Goal: Task Accomplishment & Management: Use online tool/utility

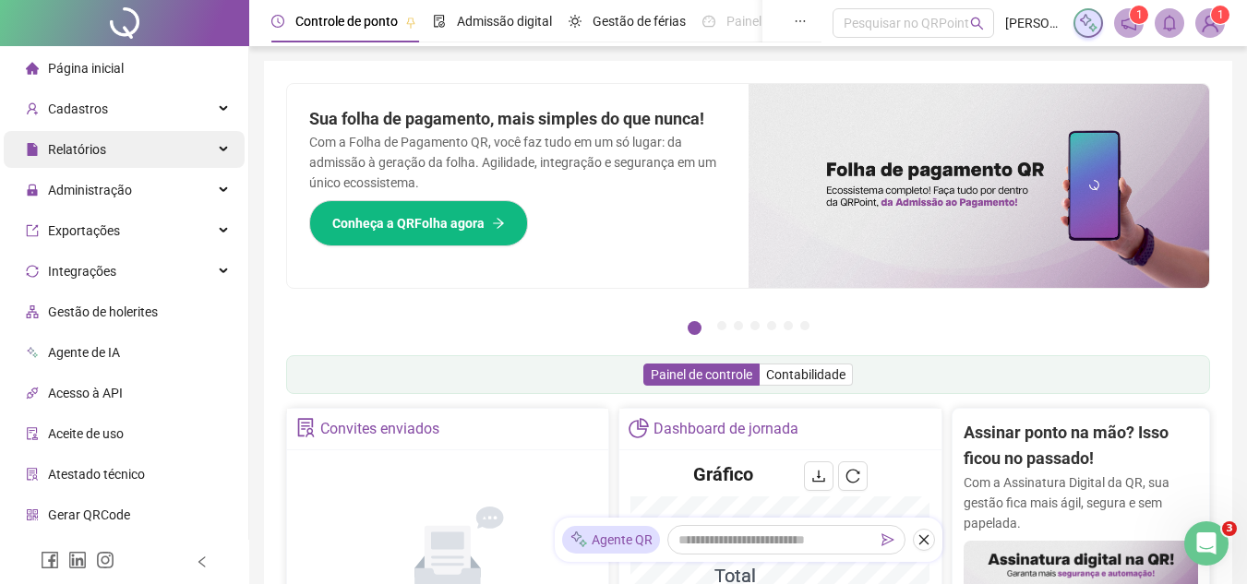
click at [104, 142] on span "Relatórios" at bounding box center [77, 149] width 58 height 15
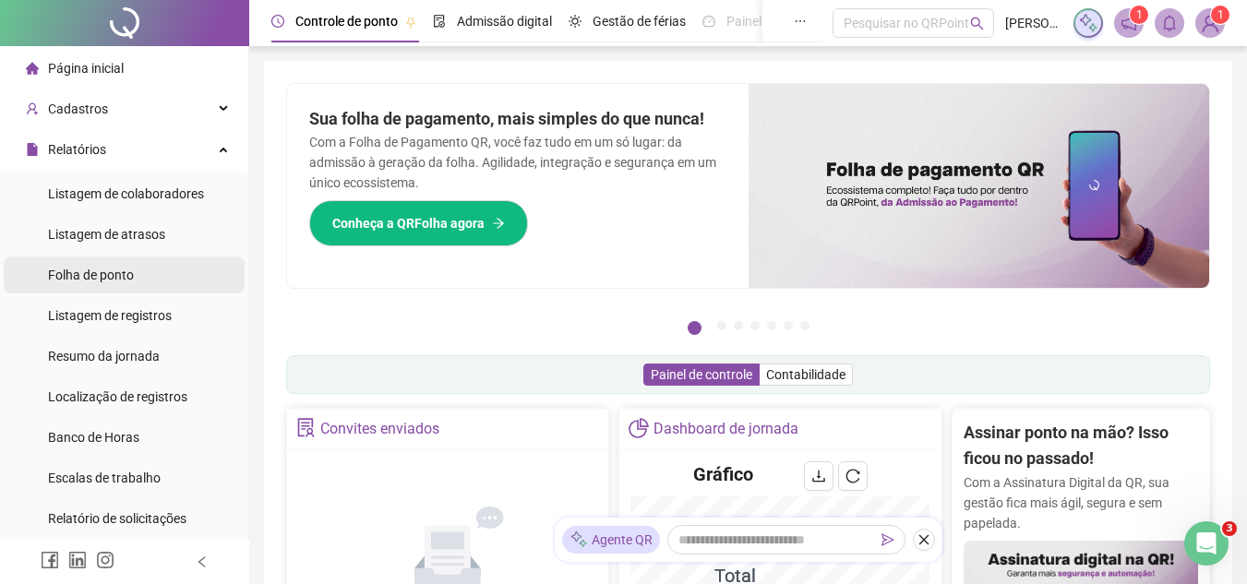
click at [126, 274] on span "Folha de ponto" at bounding box center [91, 275] width 86 height 15
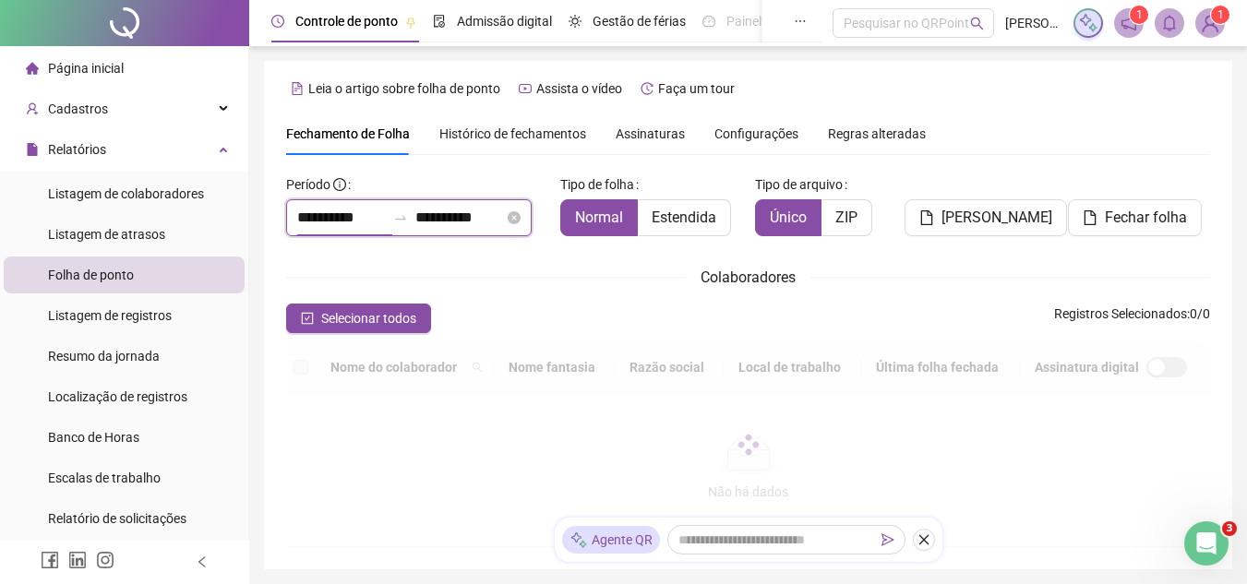
click at [320, 217] on div "**********" at bounding box center [748, 358] width 924 height 377
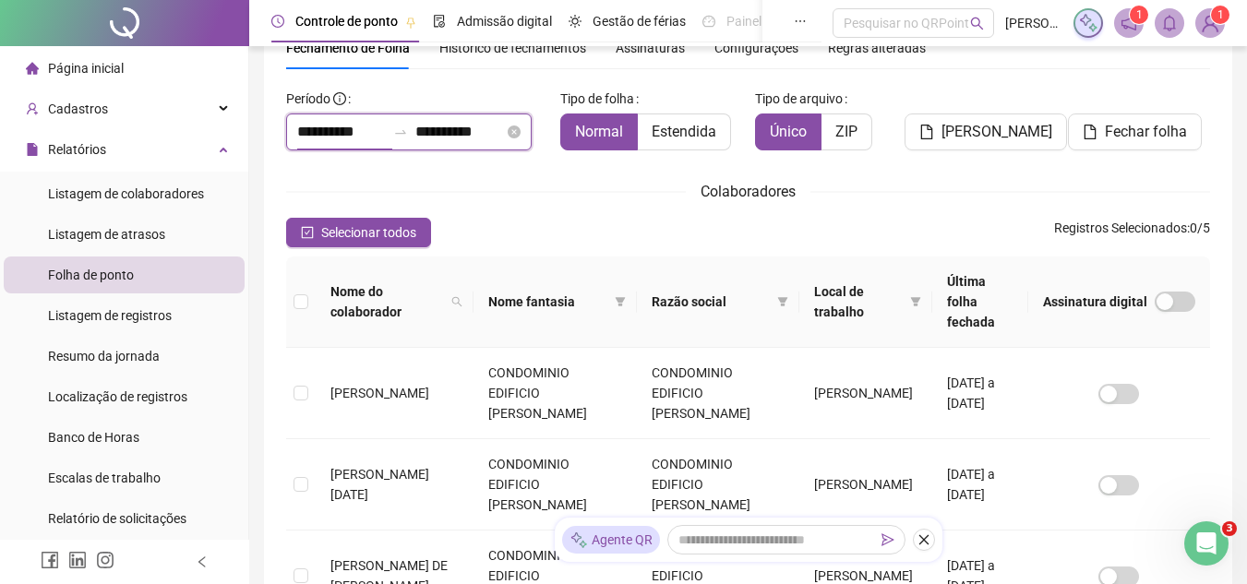
click at [369, 128] on input "**********" at bounding box center [341, 132] width 89 height 22
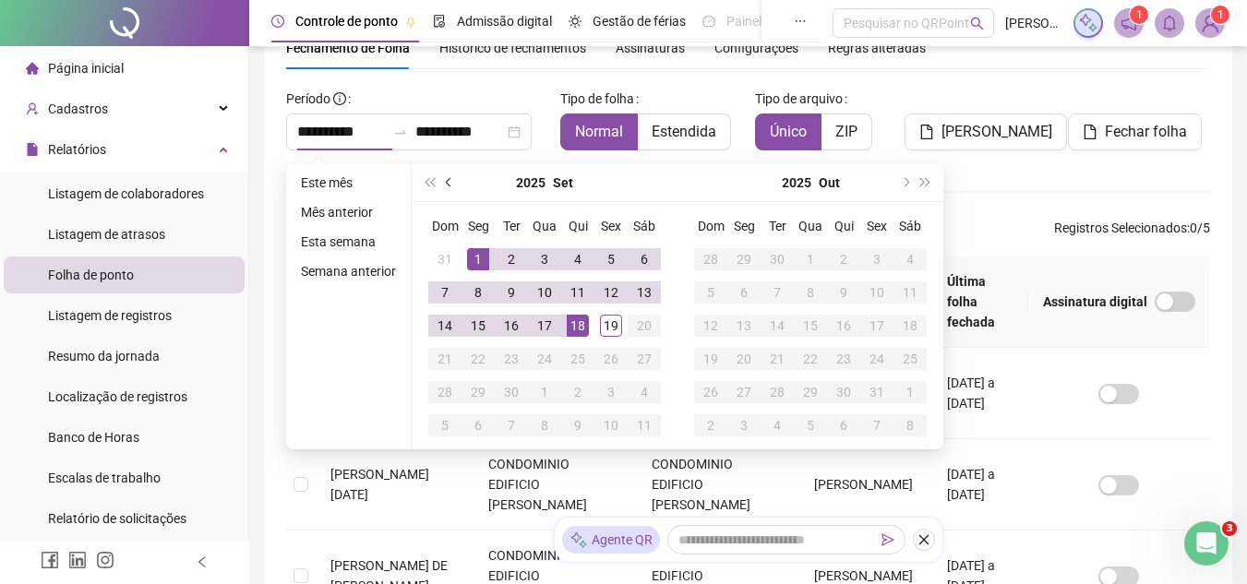
click at [444, 180] on button "prev-year" at bounding box center [449, 182] width 20 height 37
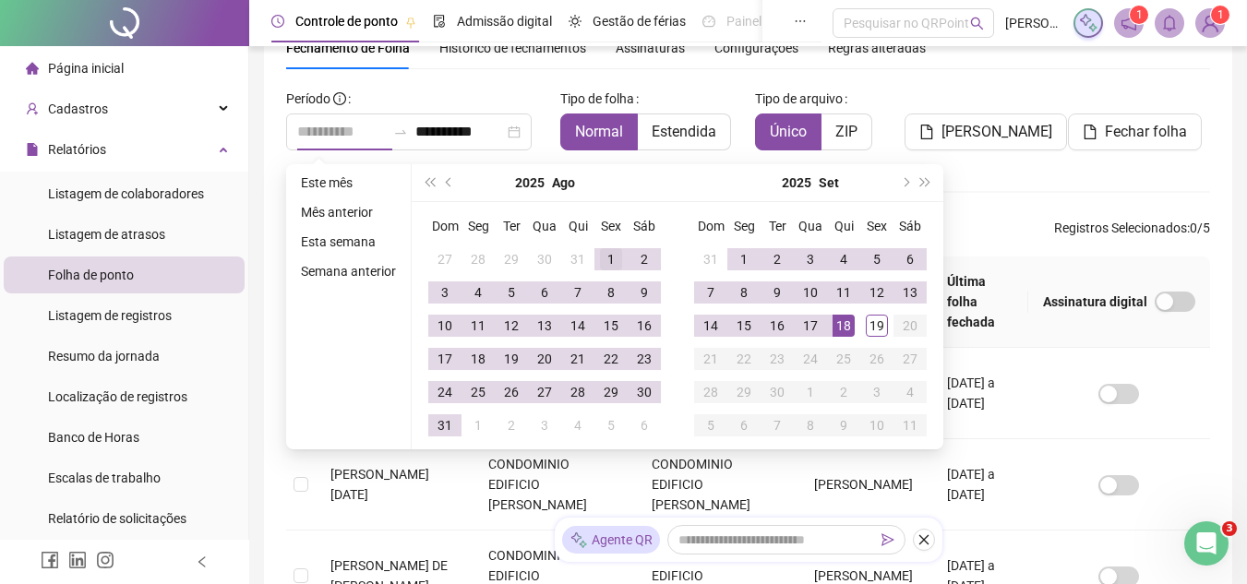
type input "**********"
click at [615, 256] on div "1" at bounding box center [611, 259] width 22 height 22
type input "**********"
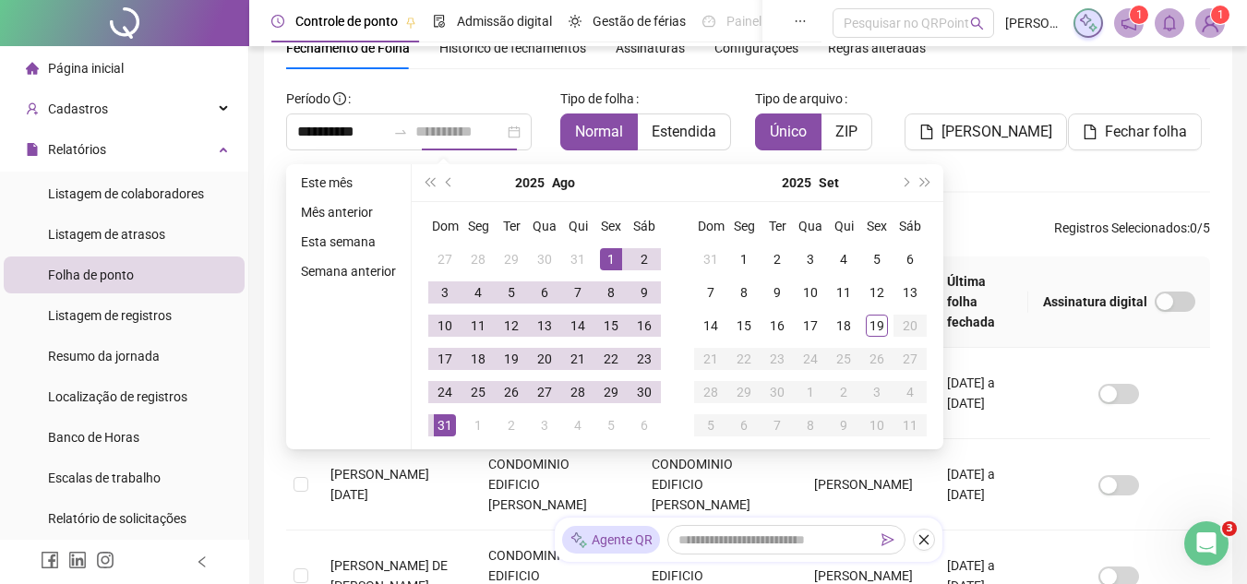
click at [445, 423] on div "31" at bounding box center [445, 425] width 22 height 22
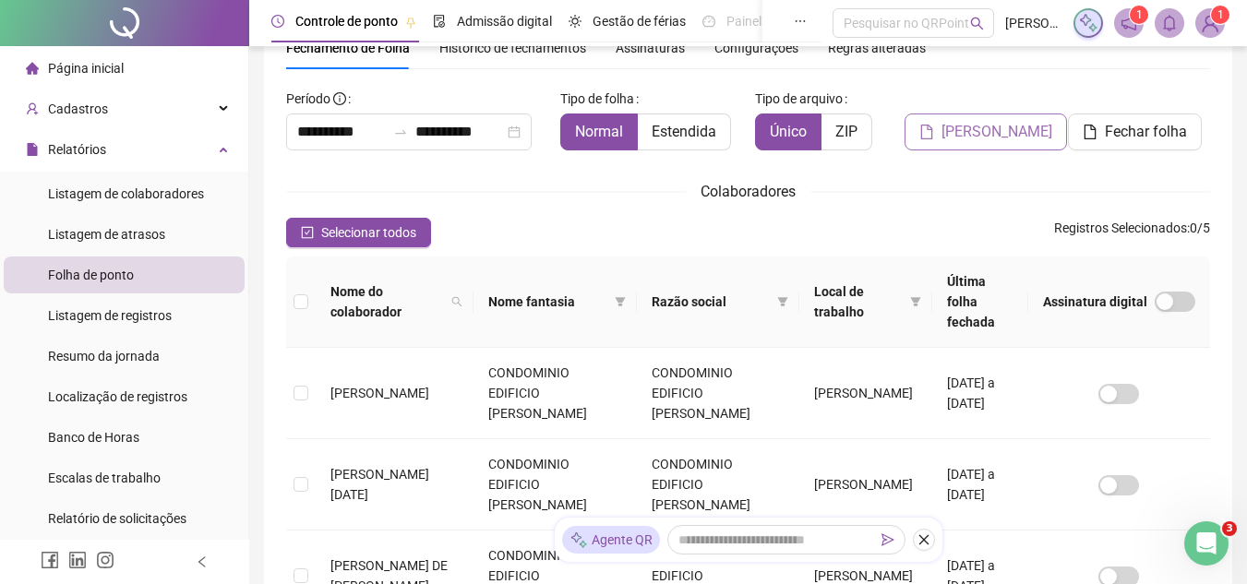
click at [1012, 132] on span "Gerar espelho" at bounding box center [996, 132] width 111 height 22
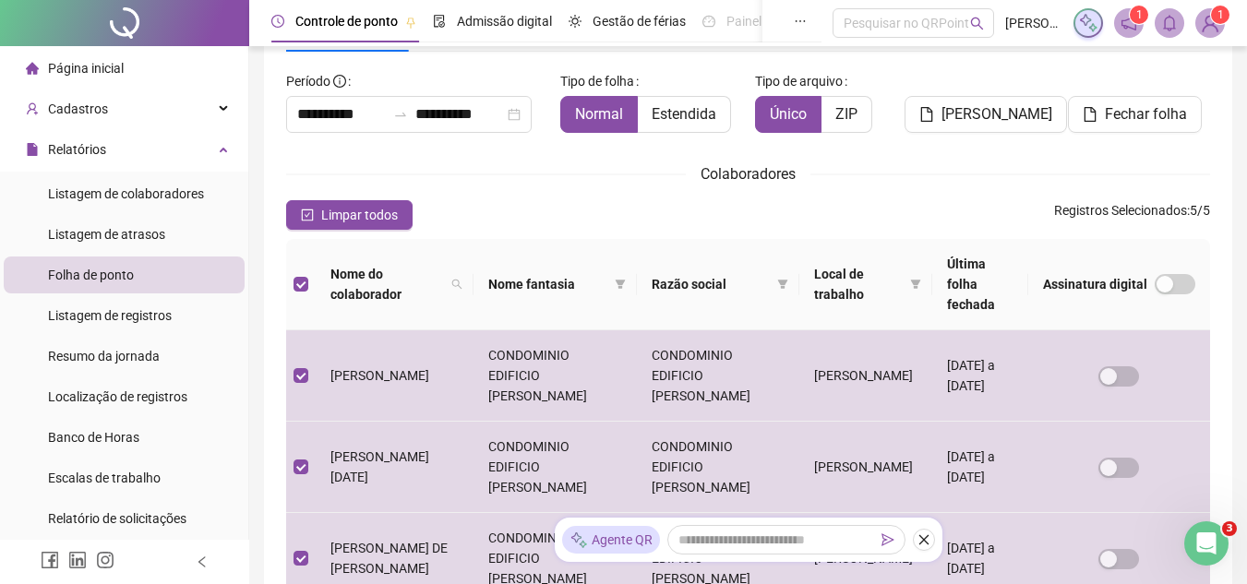
scroll to position [0, 0]
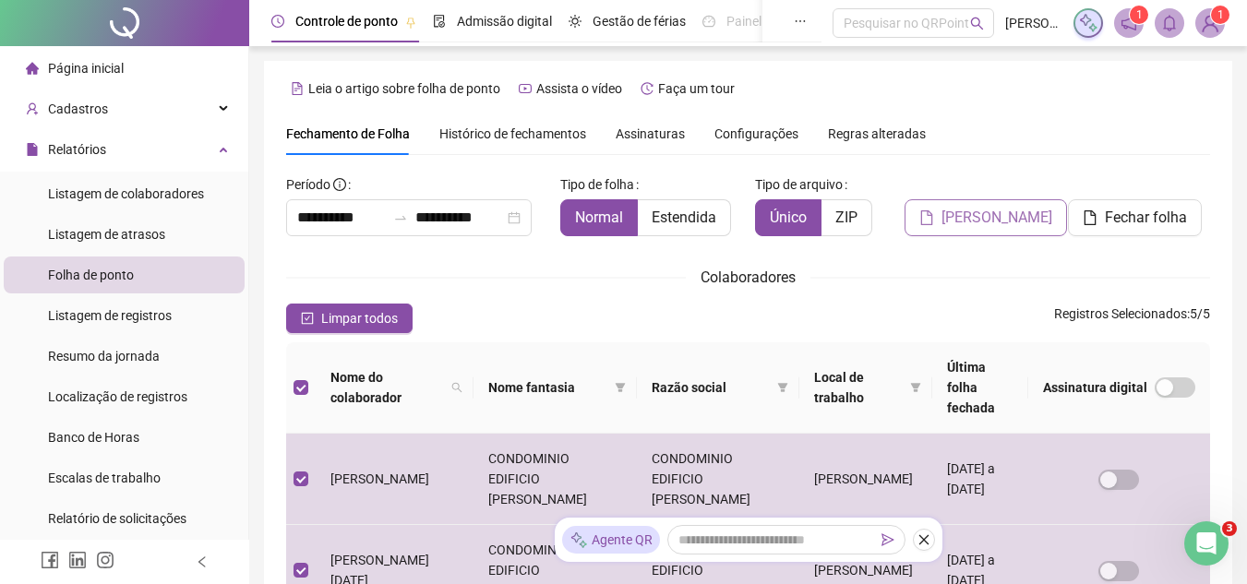
click at [941, 211] on button "Gerar espelho" at bounding box center [985, 217] width 162 height 37
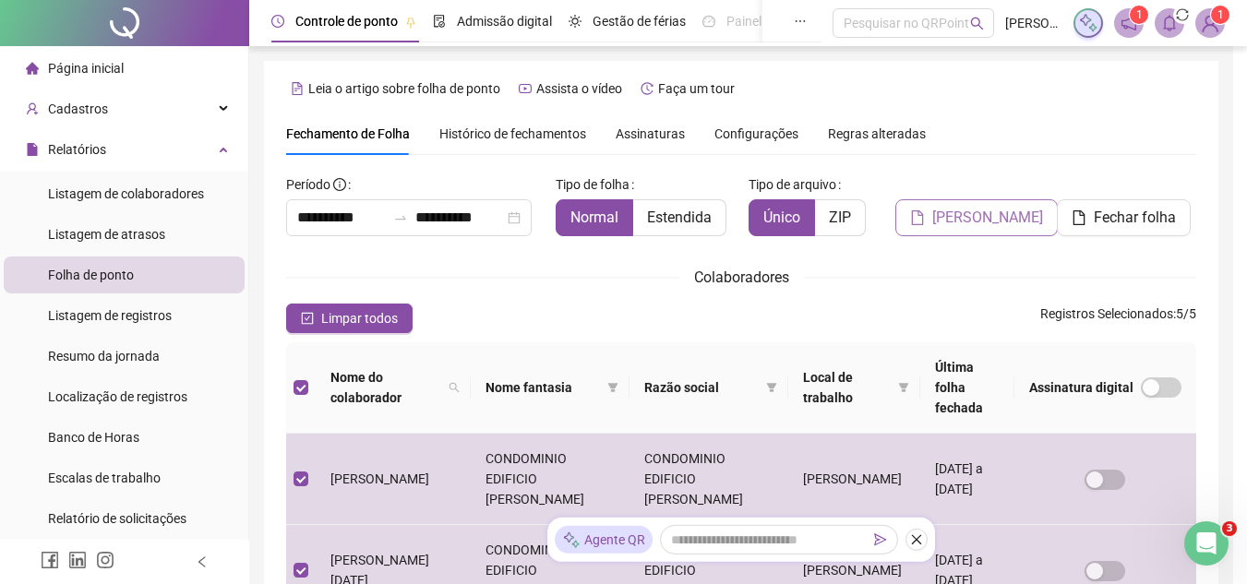
scroll to position [86, 0]
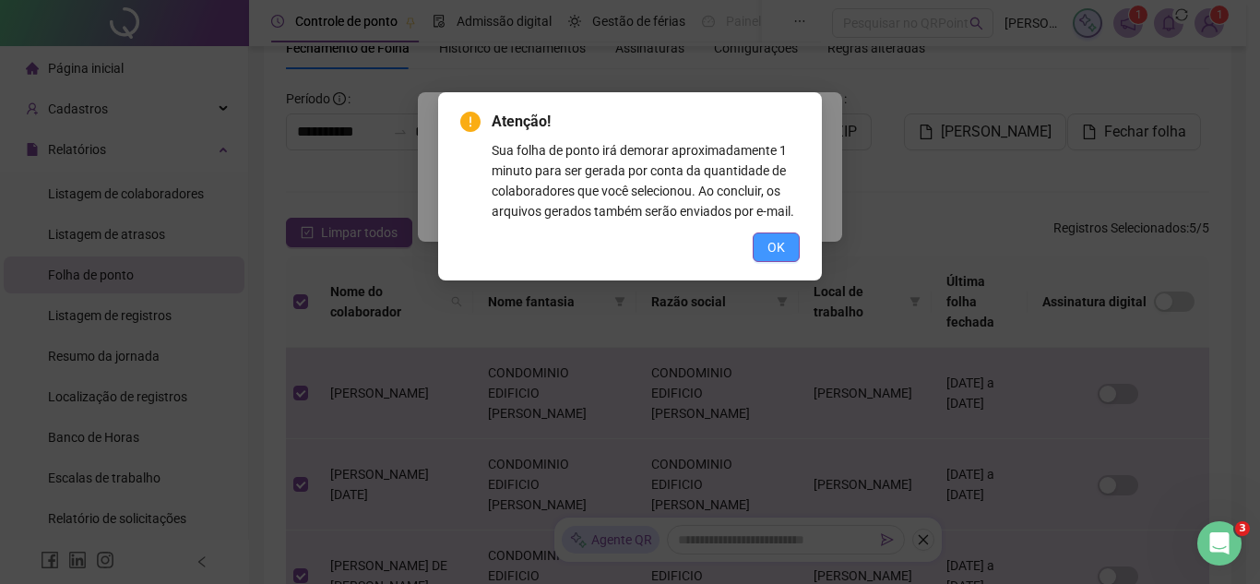
click at [790, 234] on button "OK" at bounding box center [776, 248] width 47 height 30
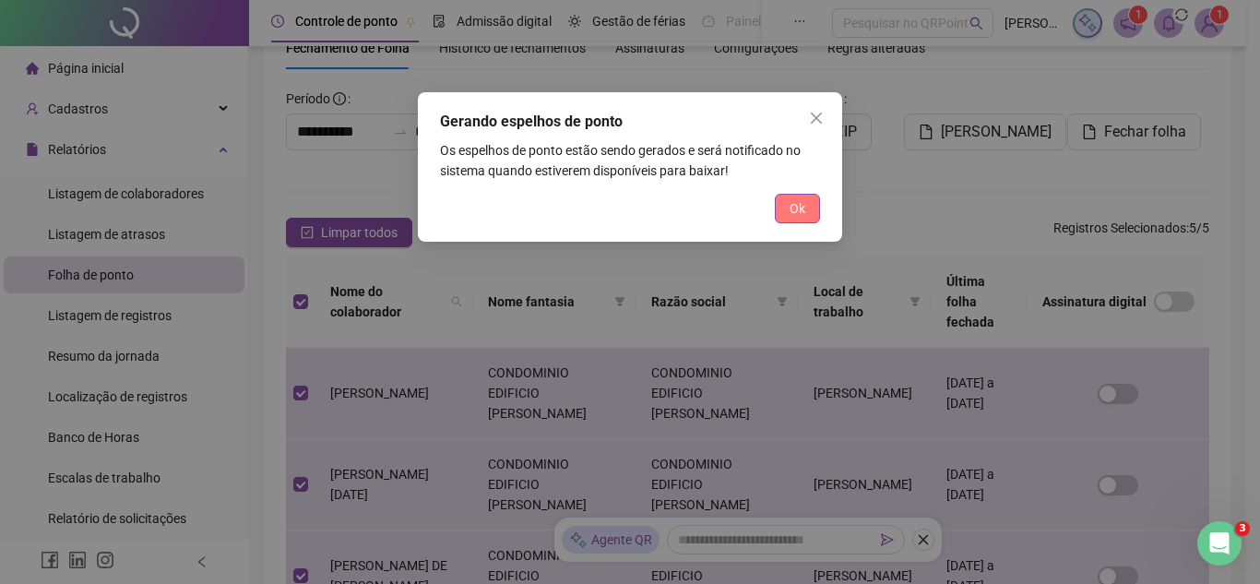
click at [790, 205] on span "Ok" at bounding box center [798, 208] width 16 height 20
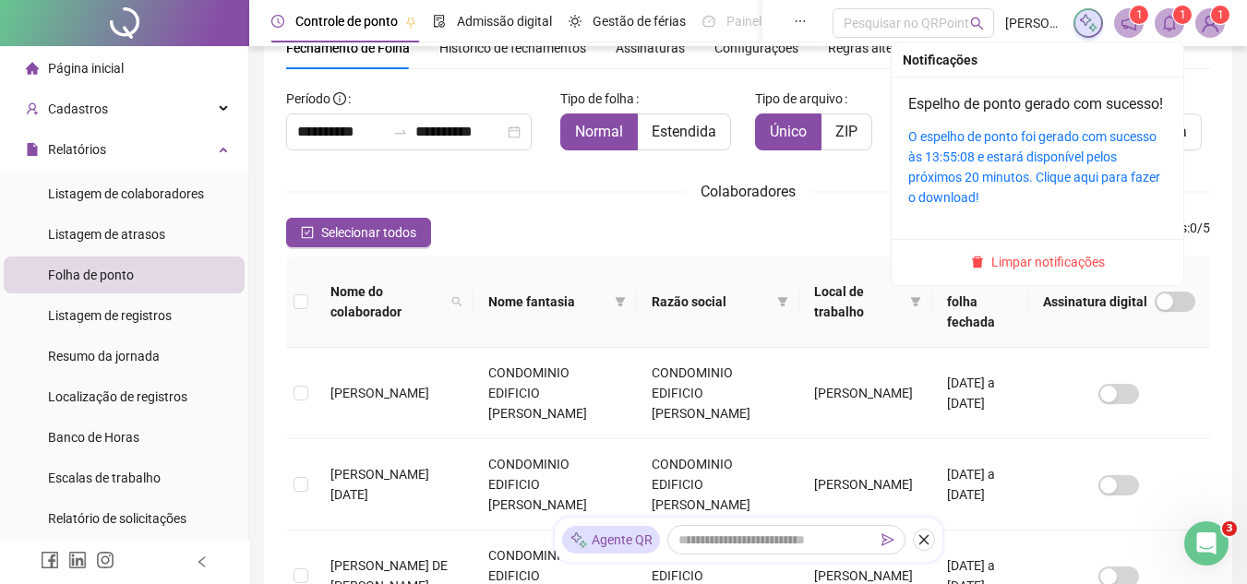
click at [978, 189] on div "O espelho de ponto foi gerado com sucesso às 13:55:08 e estará disponível pelos…" at bounding box center [1037, 166] width 258 height 81
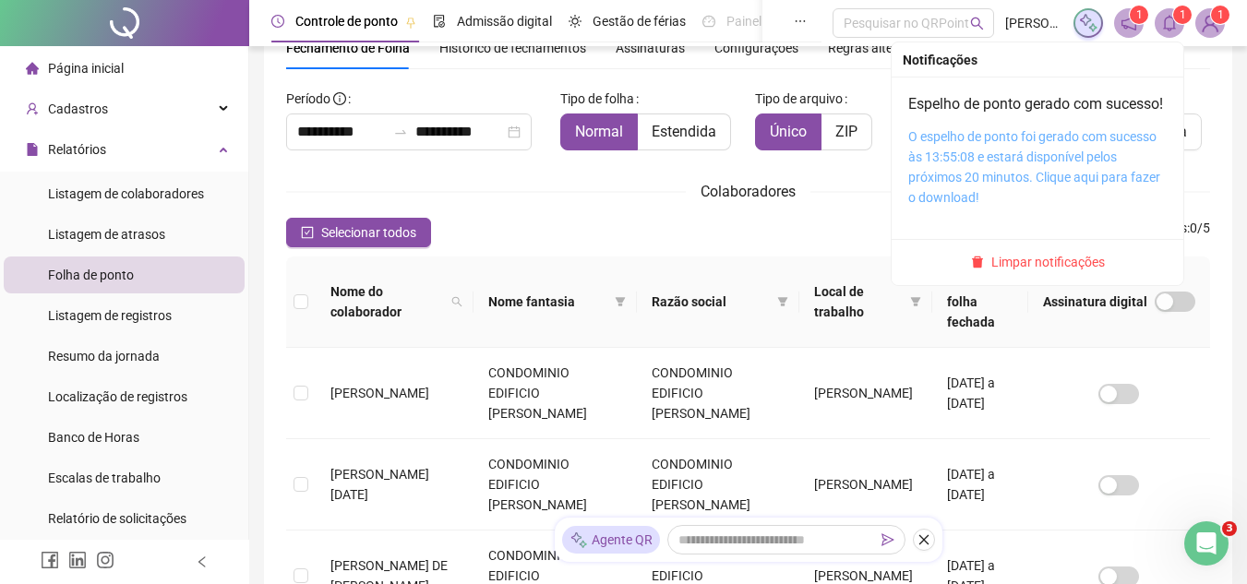
click at [971, 181] on link "O espelho de ponto foi gerado com sucesso às 13:55:08 e estará disponível pelos…" at bounding box center [1034, 167] width 252 height 76
click at [1001, 190] on link "O espelho de ponto foi gerado com sucesso às 13:55:08 e estará disponível pelos…" at bounding box center [1034, 167] width 252 height 76
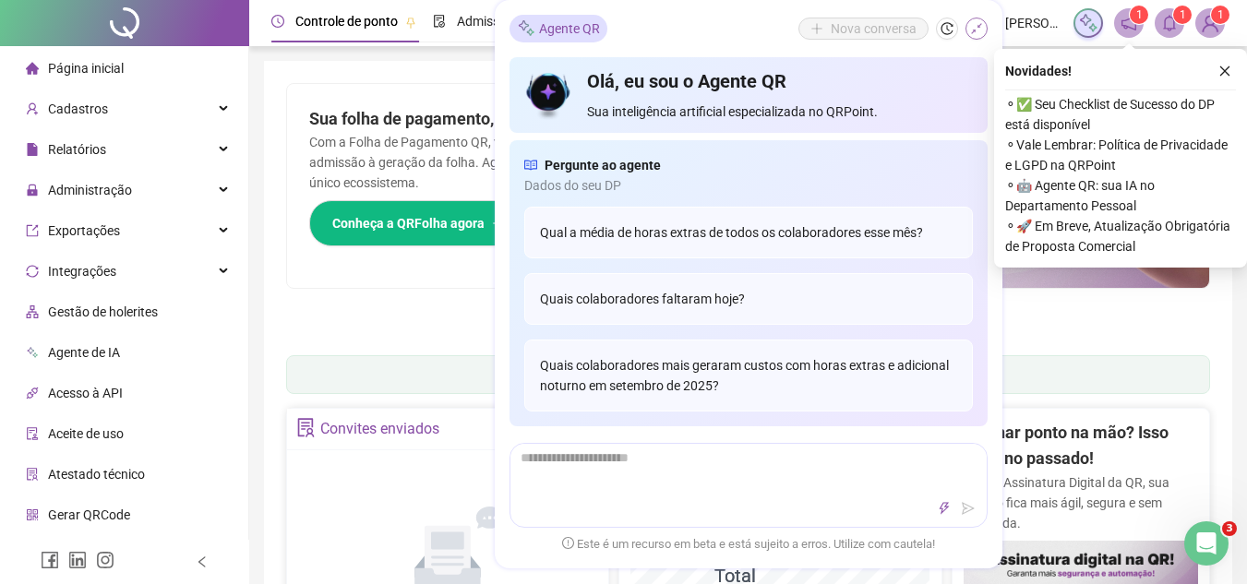
click at [982, 28] on icon "shrink" at bounding box center [976, 28] width 13 height 13
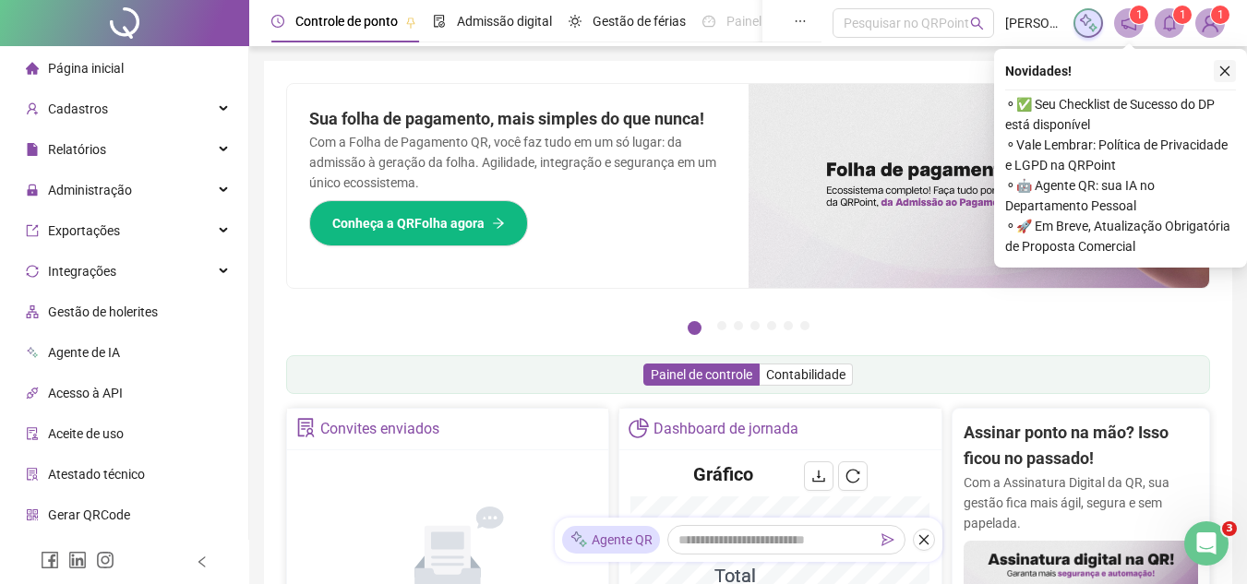
click at [1227, 69] on icon "close" at bounding box center [1224, 71] width 13 height 13
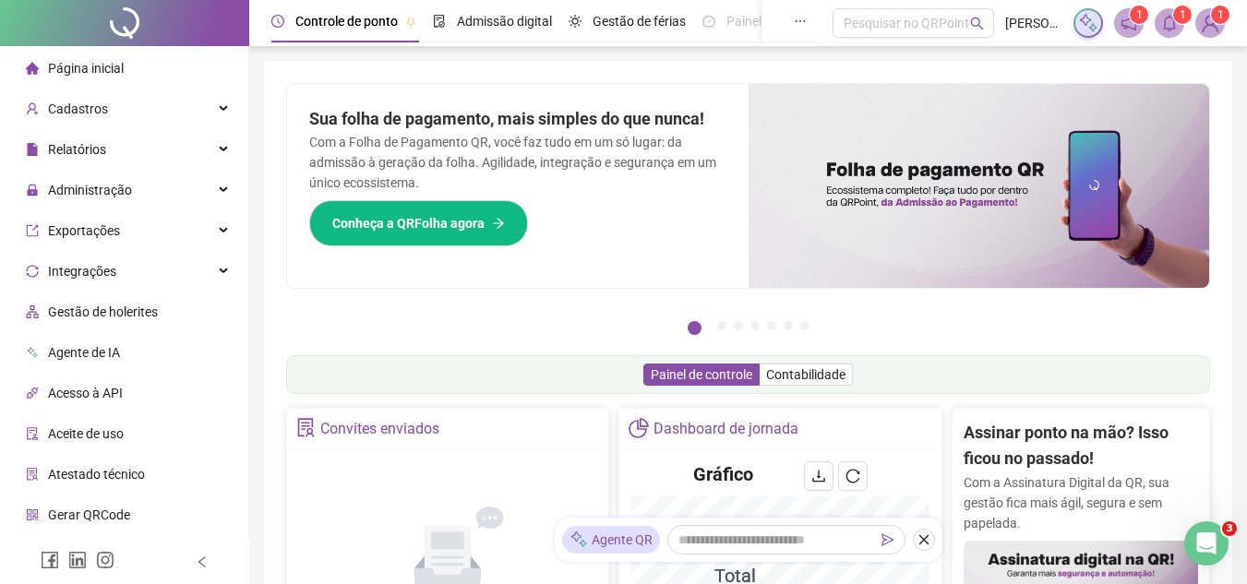
click at [1198, 16] on img at bounding box center [1210, 23] width 28 height 28
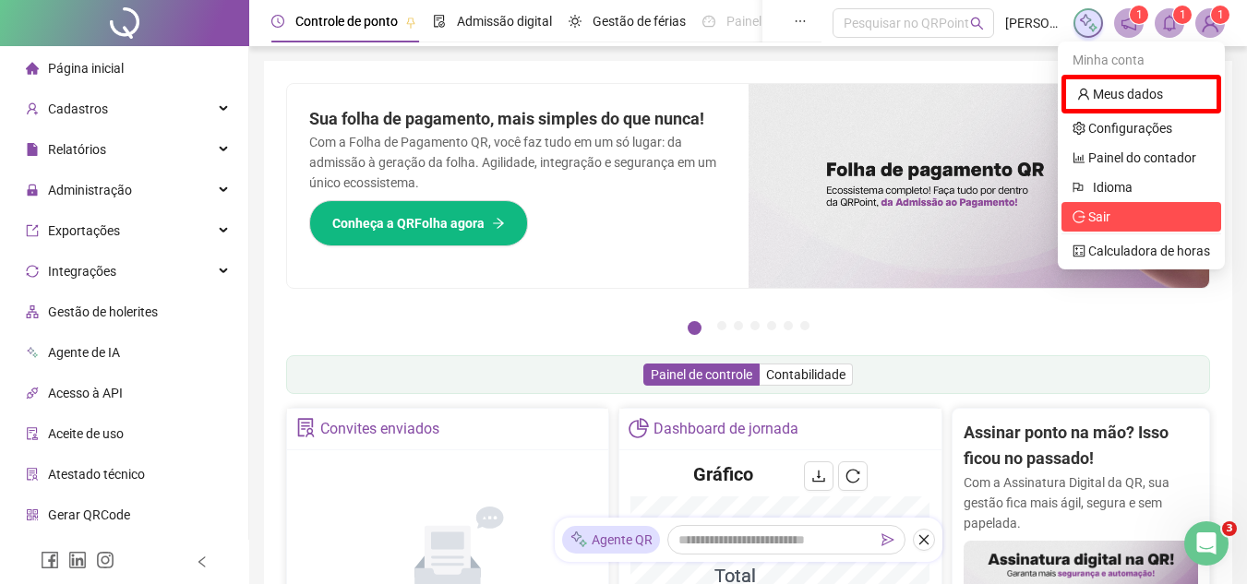
click at [1113, 220] on span "Sair" at bounding box center [1140, 217] width 137 height 20
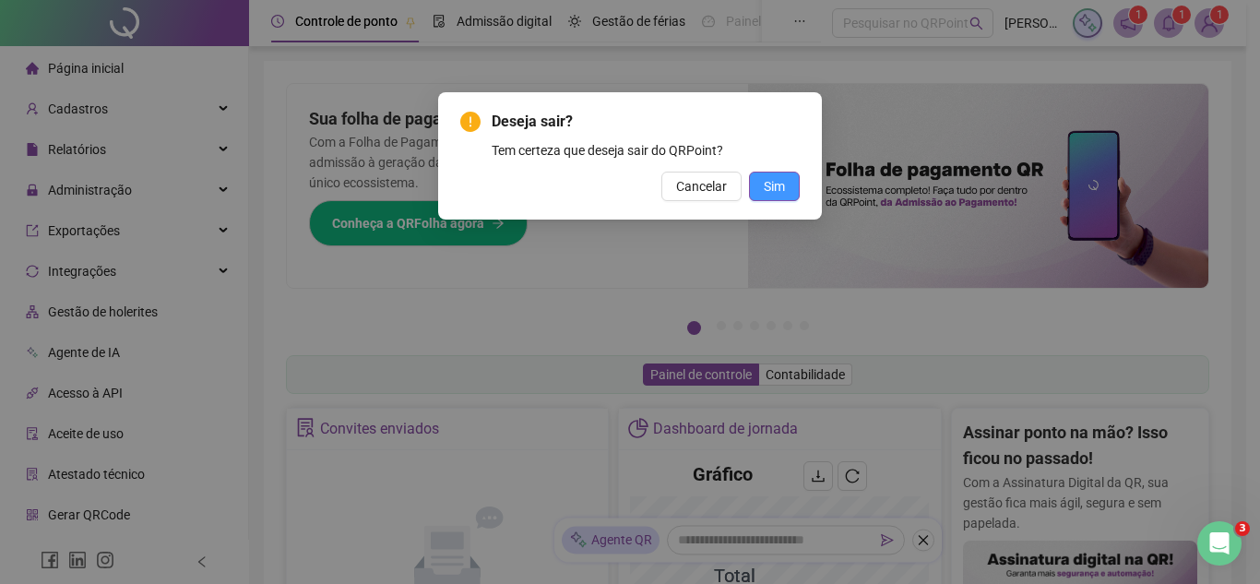
click at [753, 180] on button "Sim" at bounding box center [774, 187] width 51 height 30
